Goal: Task Accomplishment & Management: Complete application form

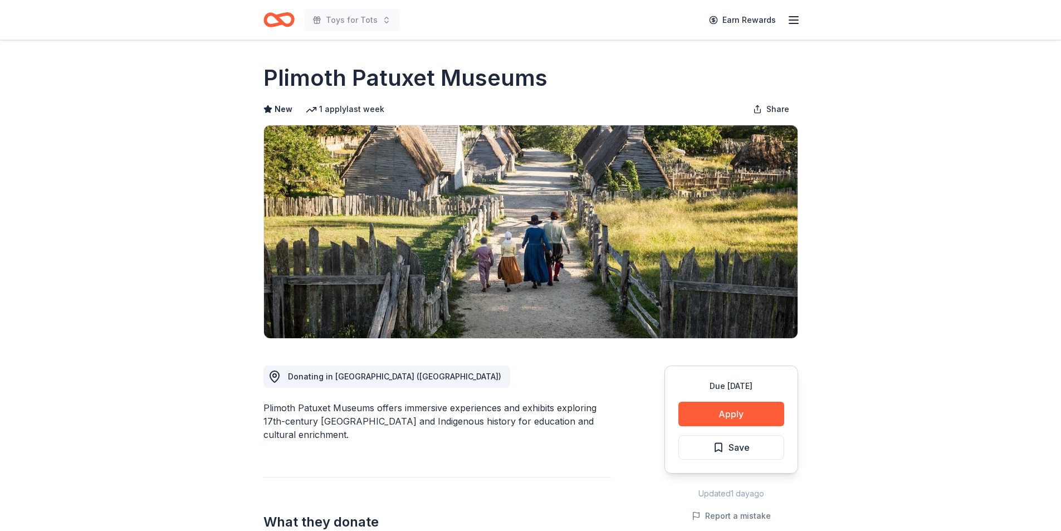
click at [793, 18] on icon "button" at bounding box center [793, 19] width 13 height 13
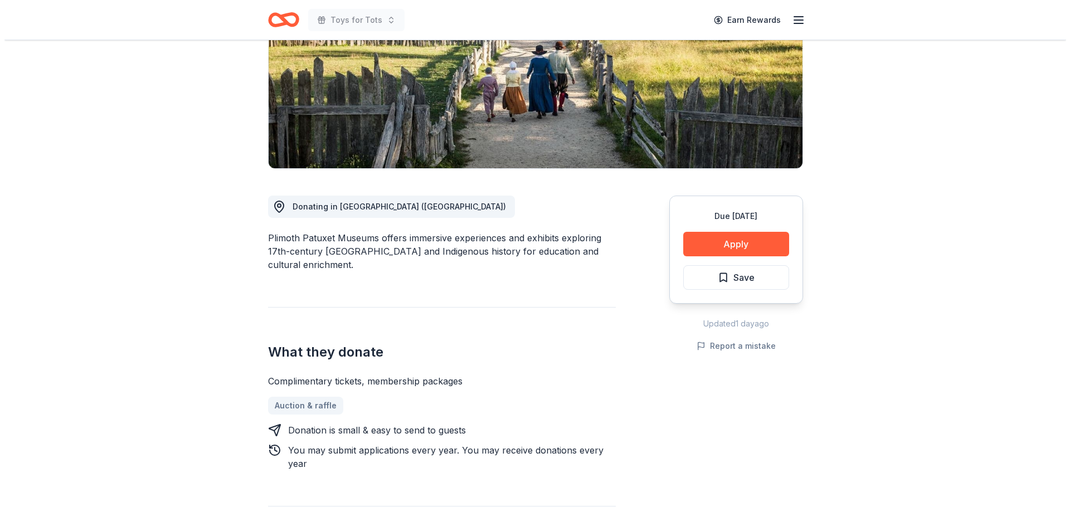
scroll to position [172, 0]
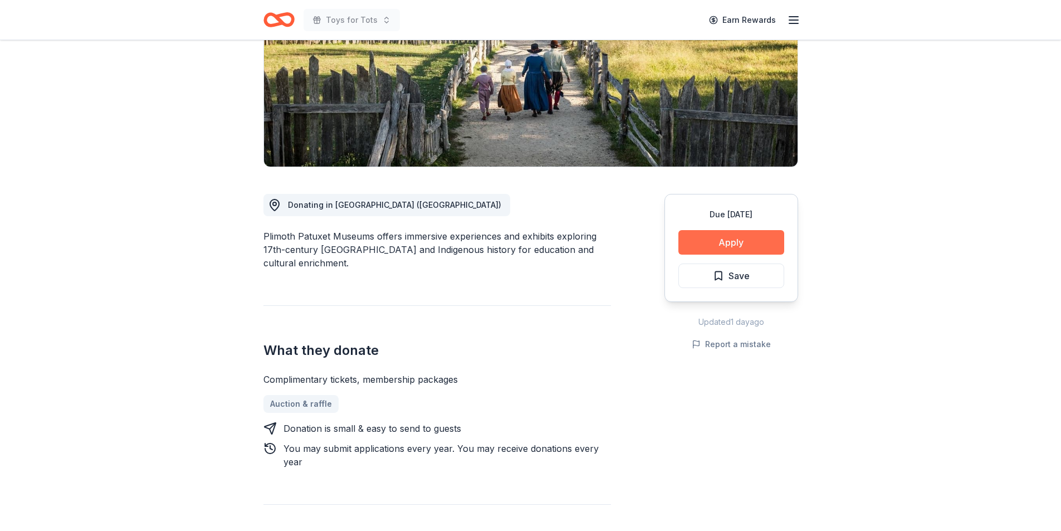
click at [728, 241] on button "Apply" at bounding box center [732, 242] width 106 height 25
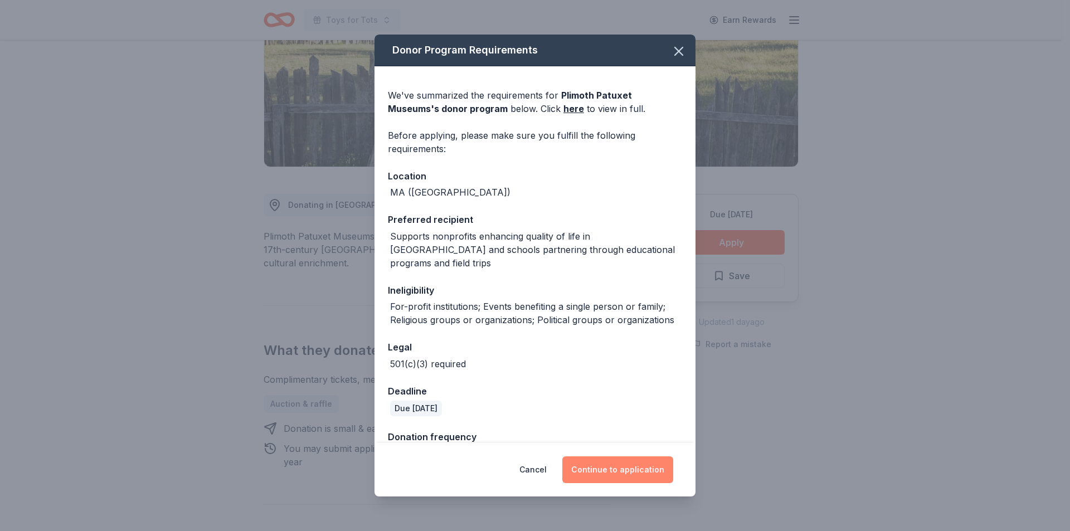
click at [621, 470] on button "Continue to application" at bounding box center [617, 469] width 111 height 27
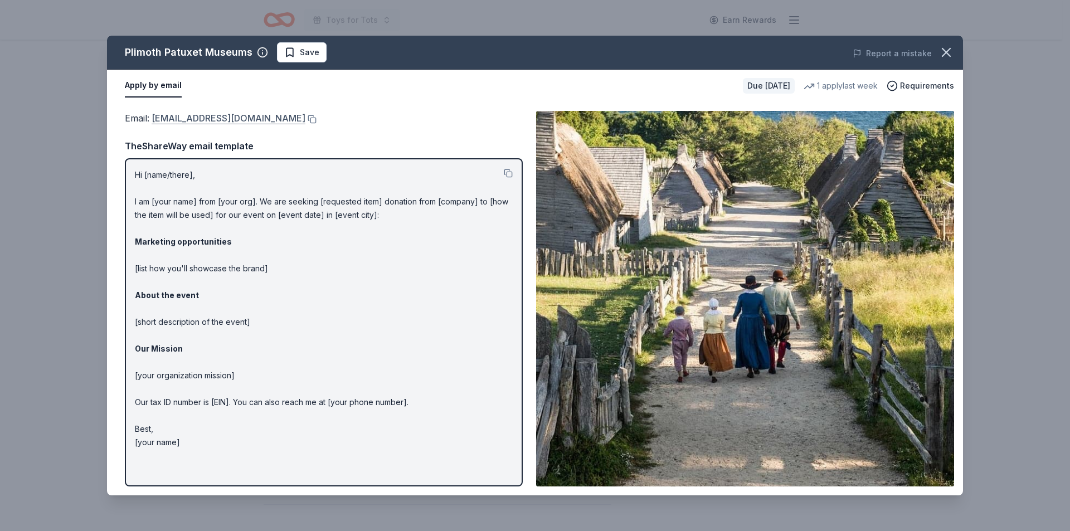
click at [193, 120] on link "donations@plimoth.org" at bounding box center [229, 118] width 154 height 14
drag, startPoint x: 149, startPoint y: 115, endPoint x: 247, endPoint y: 121, distance: 98.3
click at [247, 121] on span "Email : donations@plimoth.org" at bounding box center [215, 118] width 181 height 11
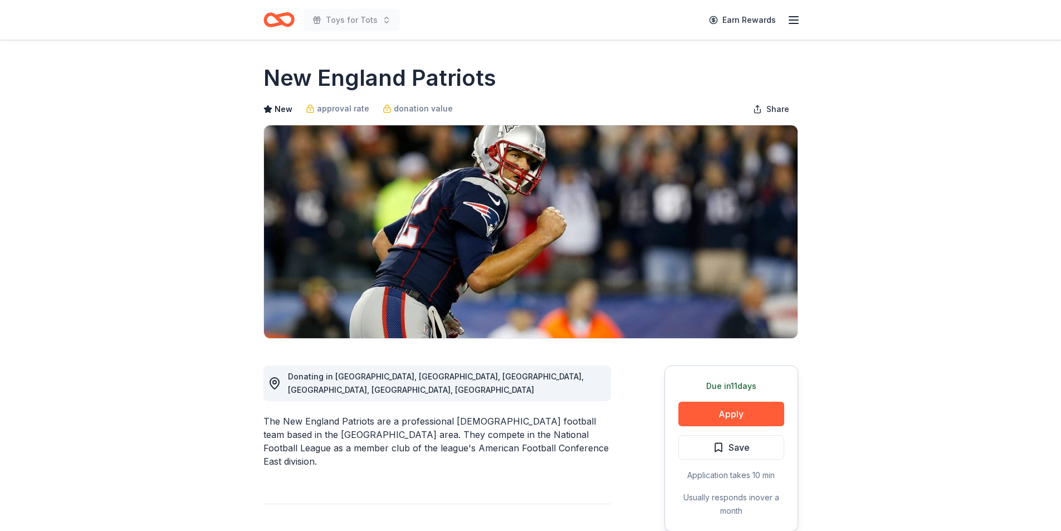
click at [720, 411] on button "Apply" at bounding box center [732, 414] width 106 height 25
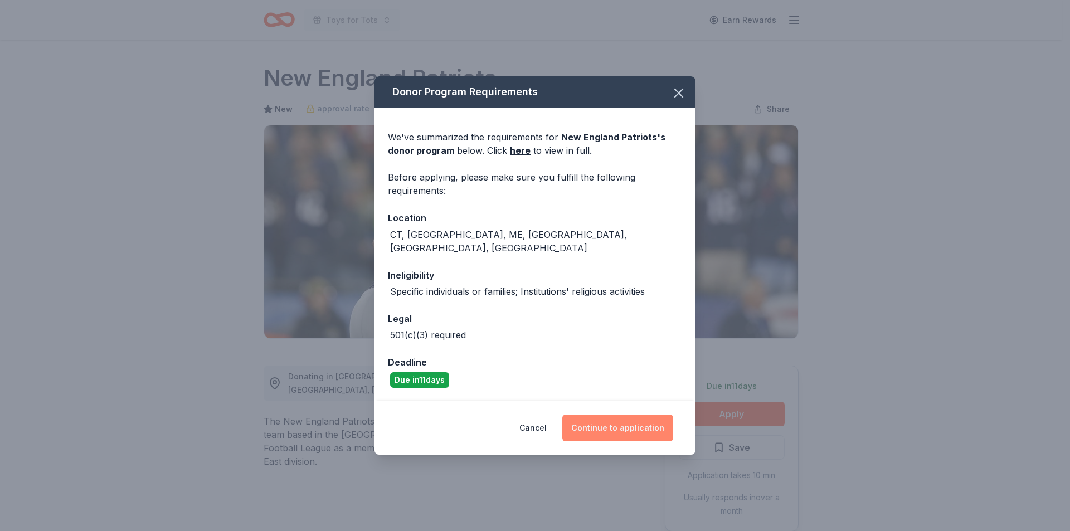
click at [620, 418] on button "Continue to application" at bounding box center [617, 428] width 111 height 27
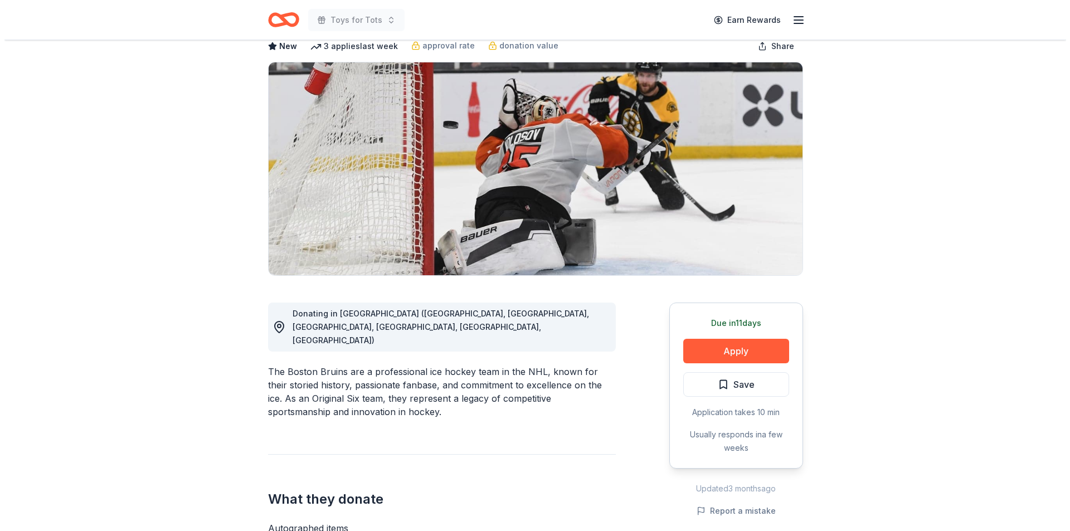
scroll to position [90, 0]
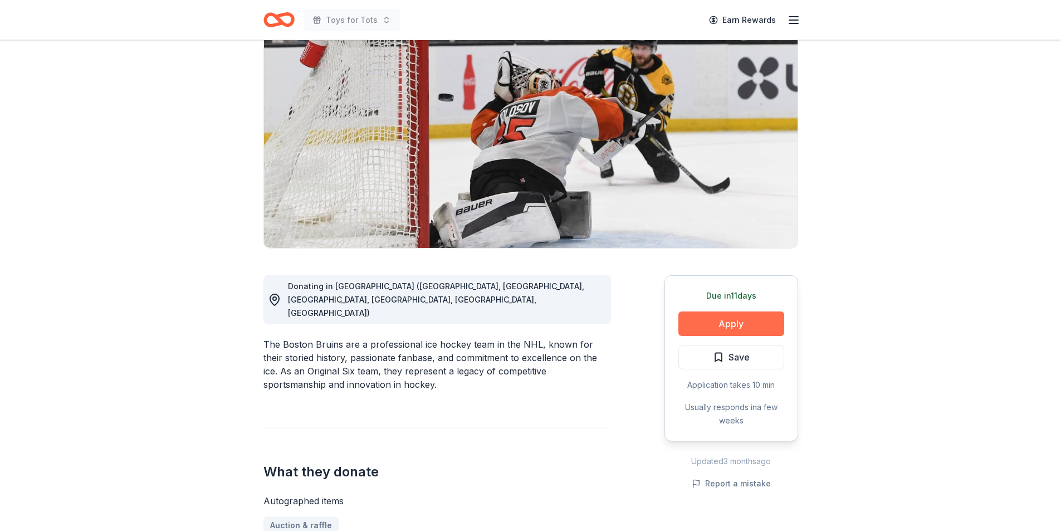
click at [727, 321] on button "Apply" at bounding box center [732, 323] width 106 height 25
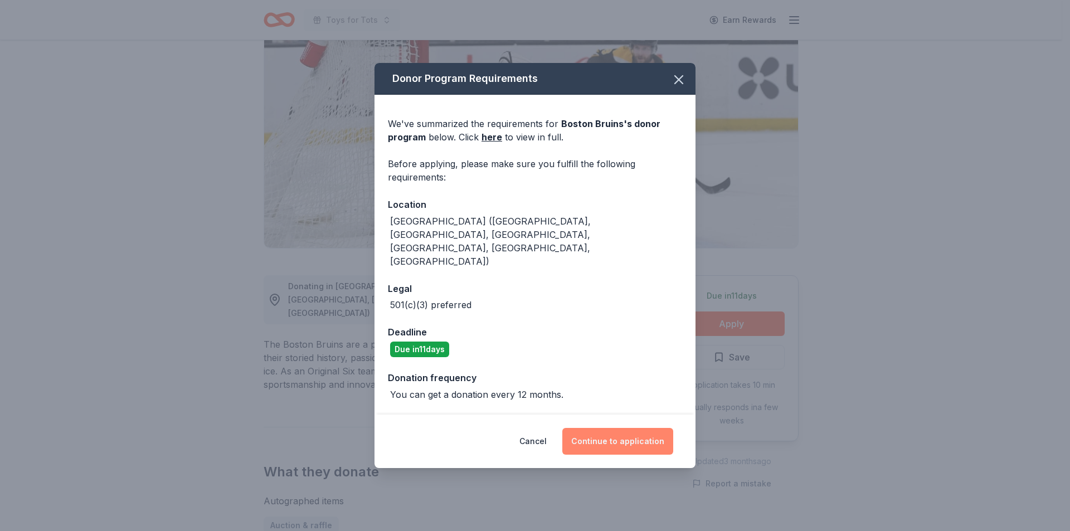
click at [615, 428] on button "Continue to application" at bounding box center [617, 441] width 111 height 27
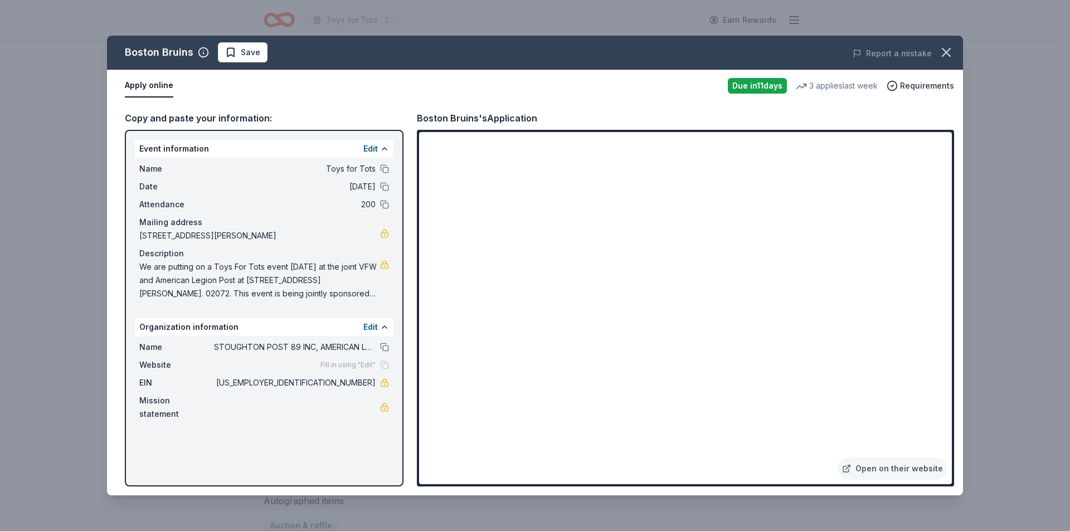
click at [1030, 198] on div "Boston Bruins Save Report a mistake Apply online Due in 11 days 3 applies last …" at bounding box center [535, 265] width 1070 height 531
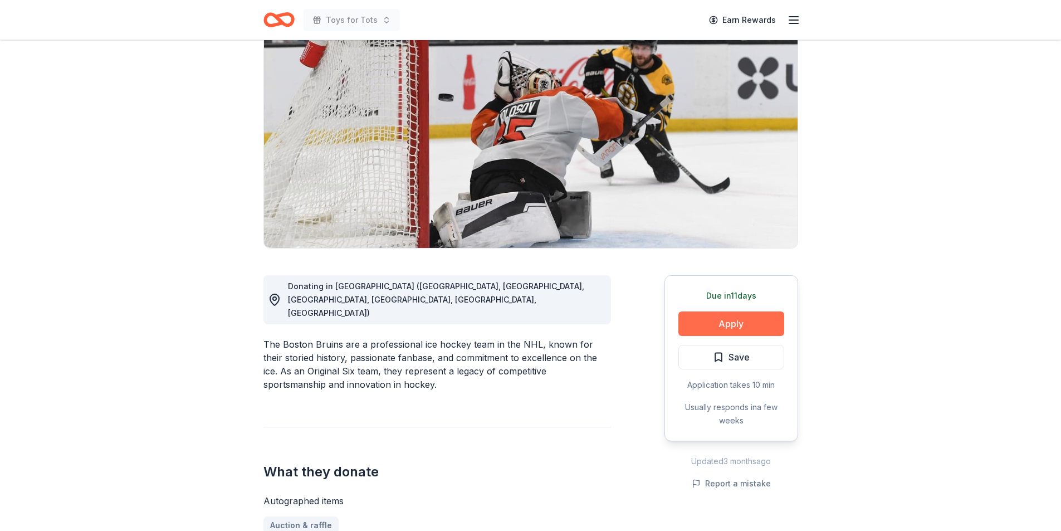
click at [720, 323] on button "Apply" at bounding box center [732, 323] width 106 height 25
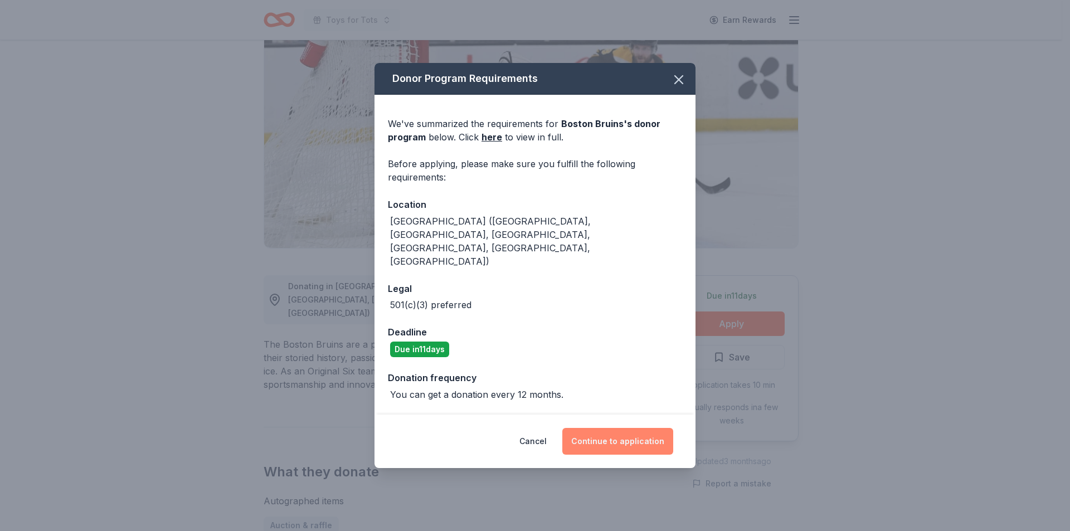
click at [622, 428] on button "Continue to application" at bounding box center [617, 441] width 111 height 27
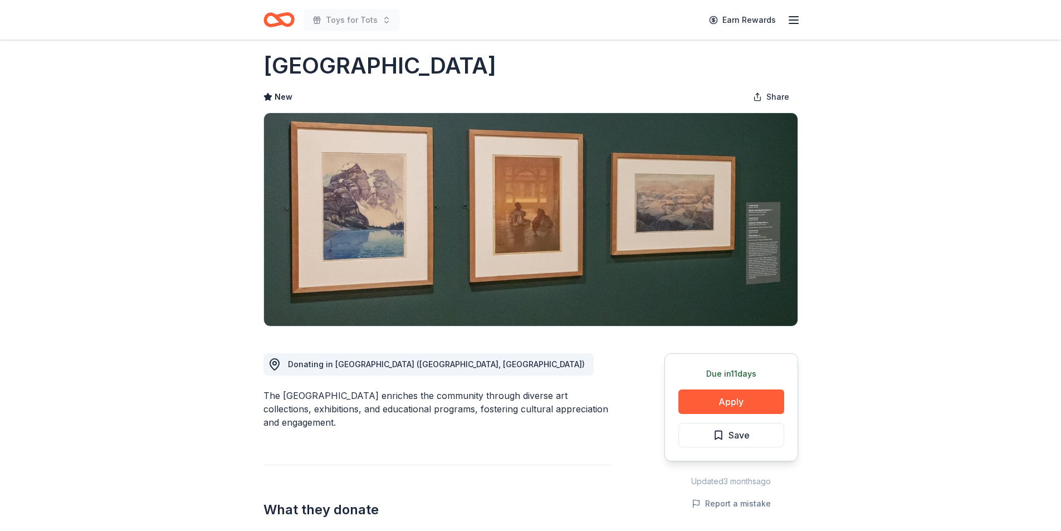
scroll to position [14, 0]
